Goal: Information Seeking & Learning: Learn about a topic

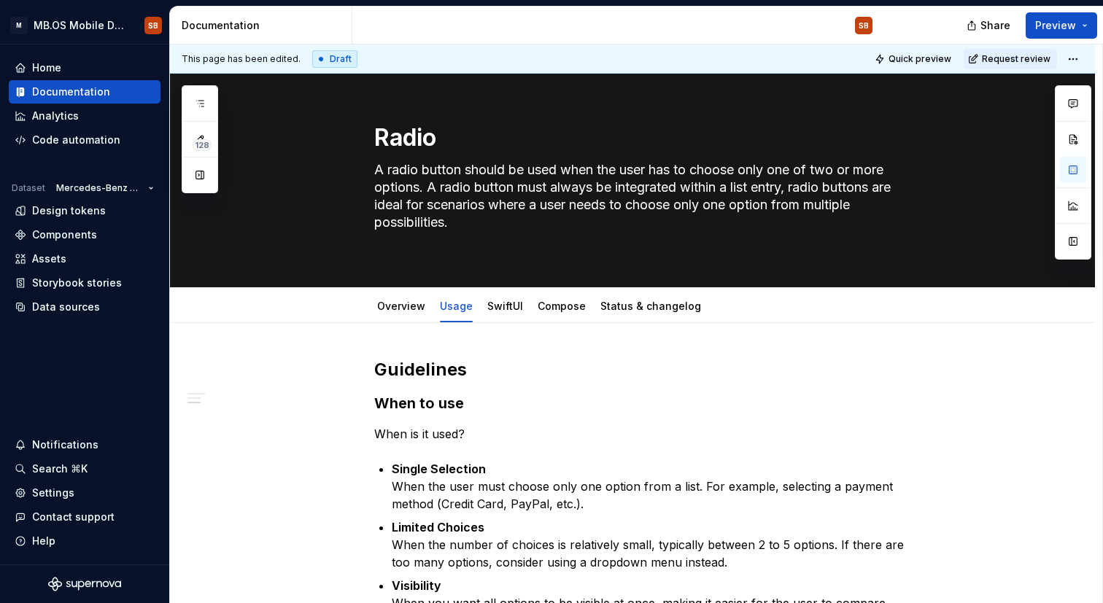
scroll to position [978, 0]
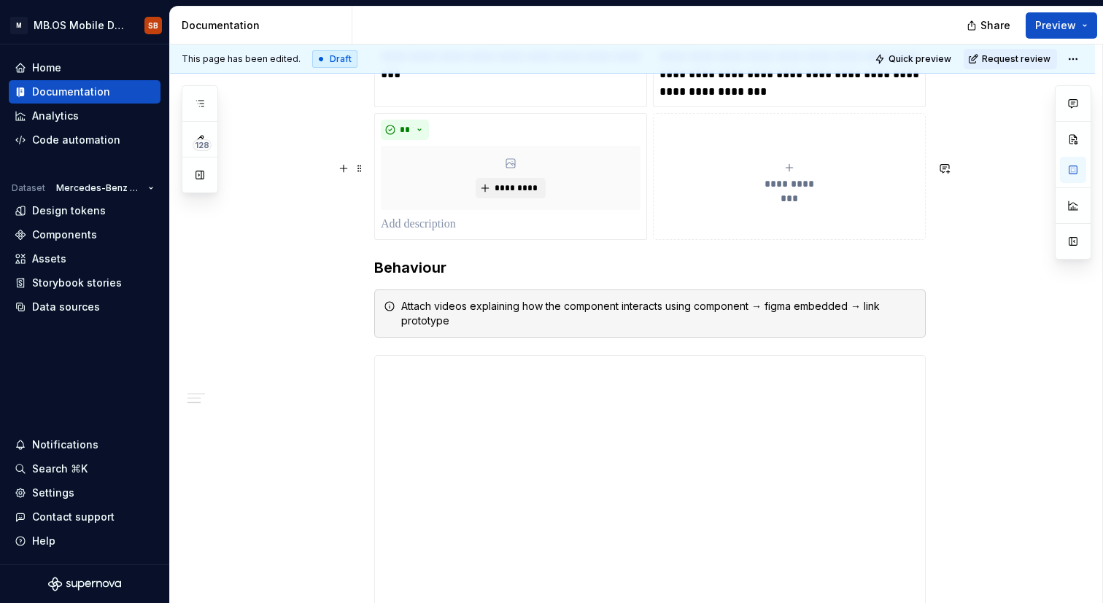
type textarea "*"
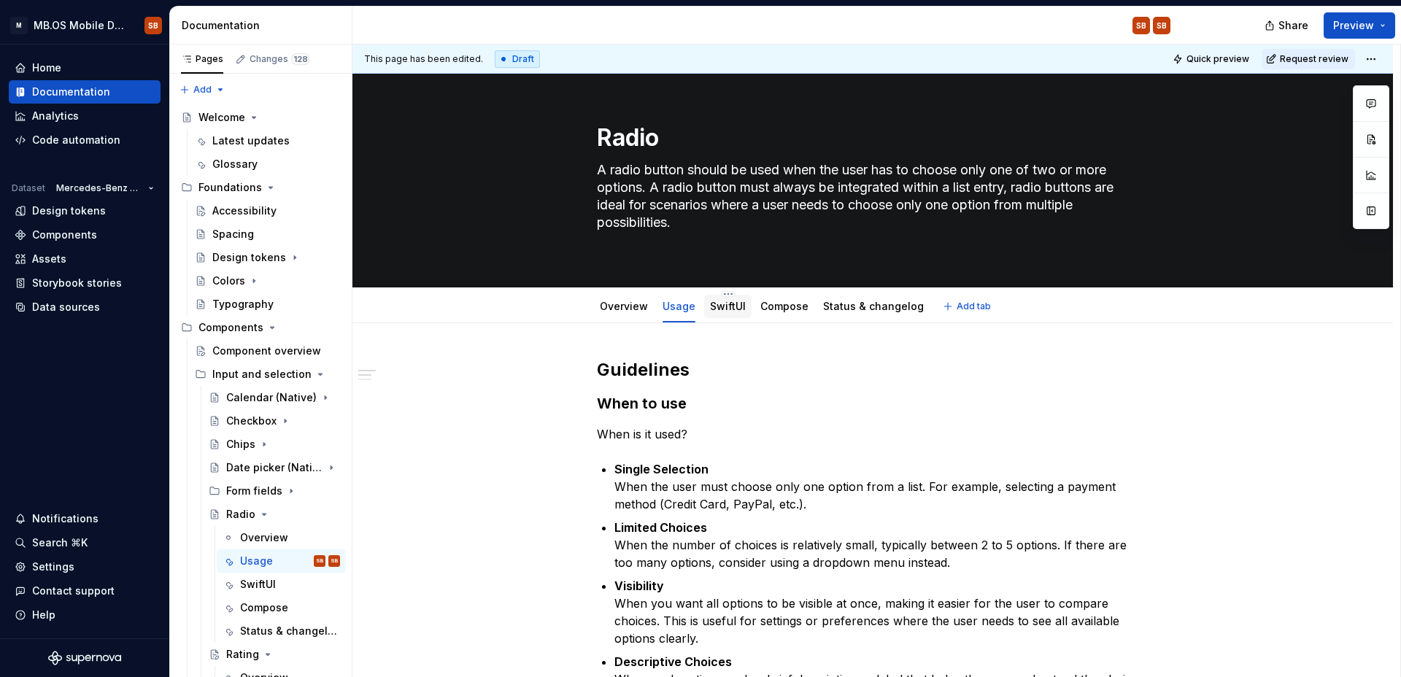
click at [722, 309] on link "SwiftUI" at bounding box center [728, 306] width 36 height 12
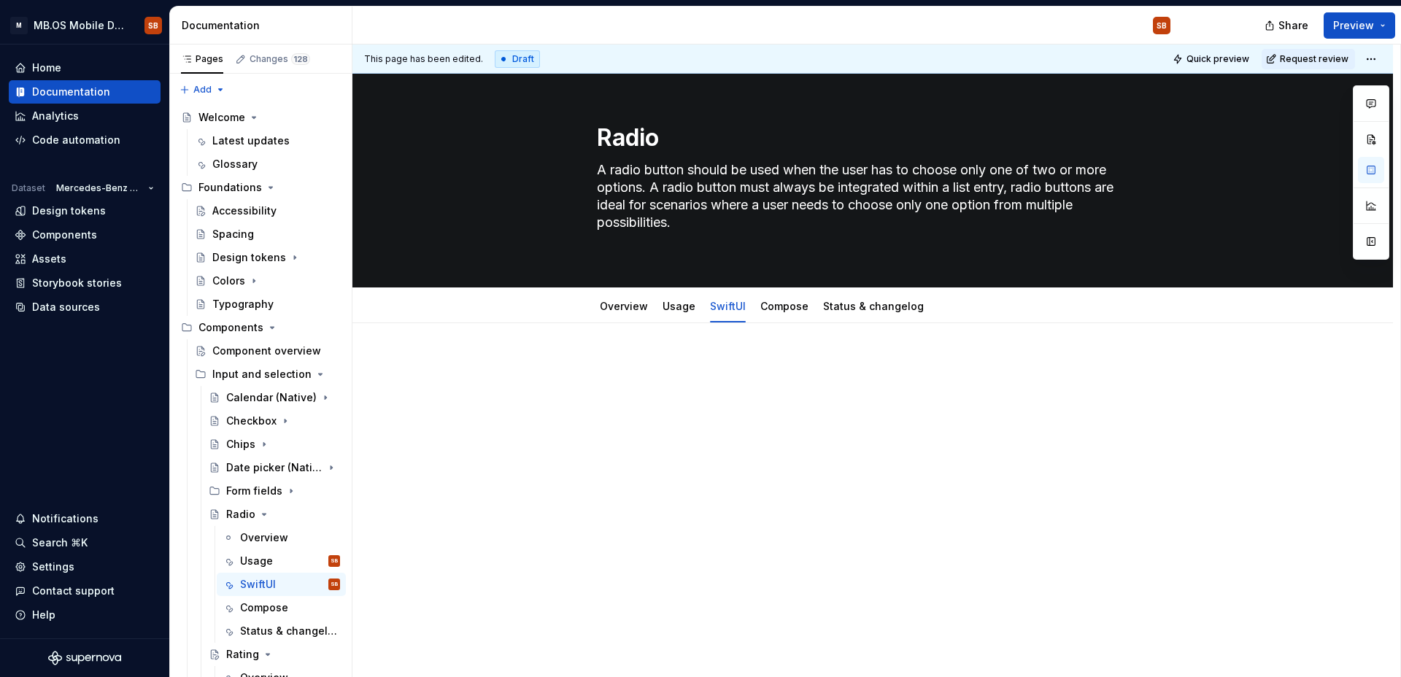
type textarea "*"
